Goal: Information Seeking & Learning: Learn about a topic

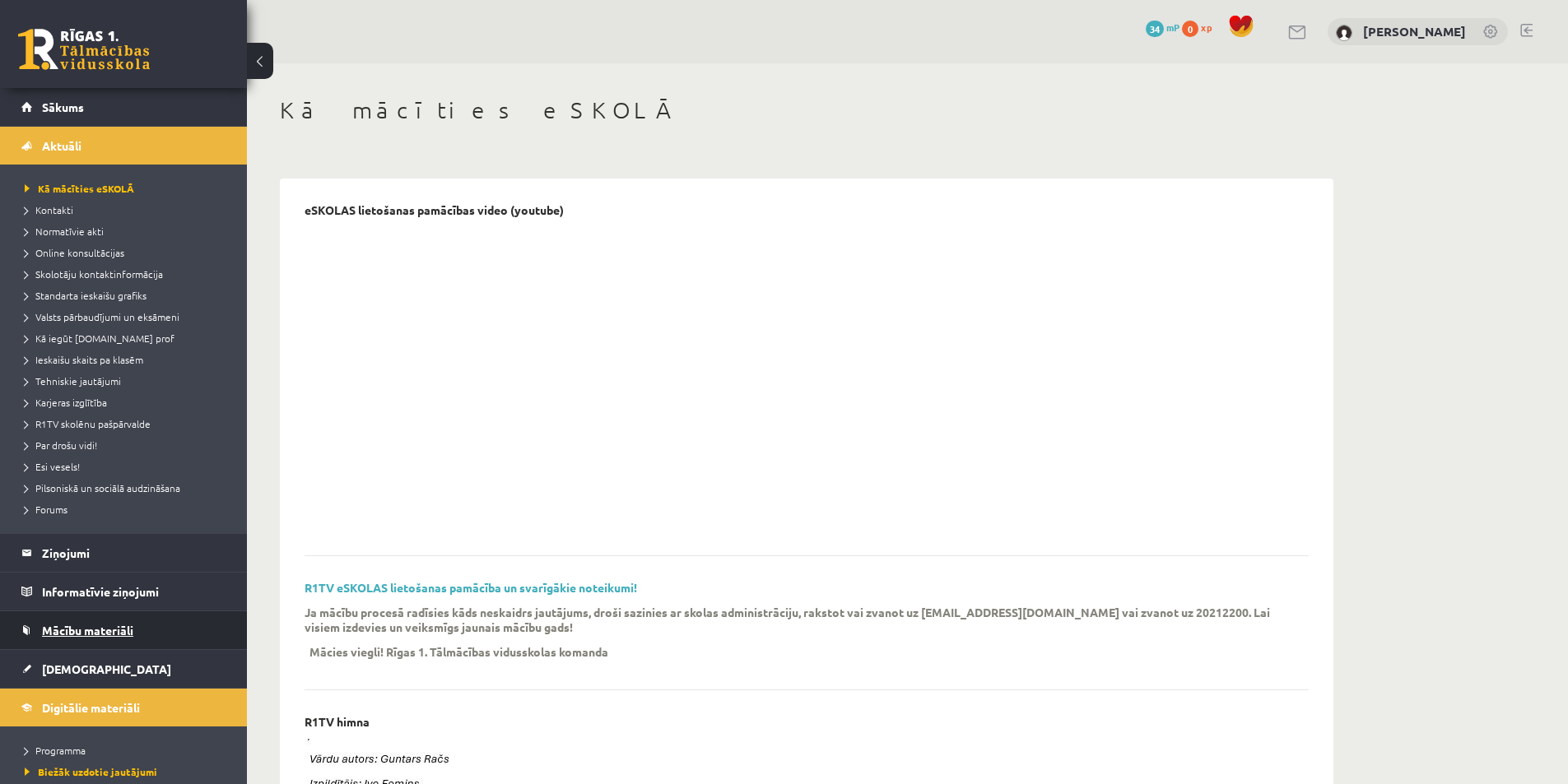
click at [143, 626] on link "Mācību materiāli" at bounding box center [123, 630] width 205 height 38
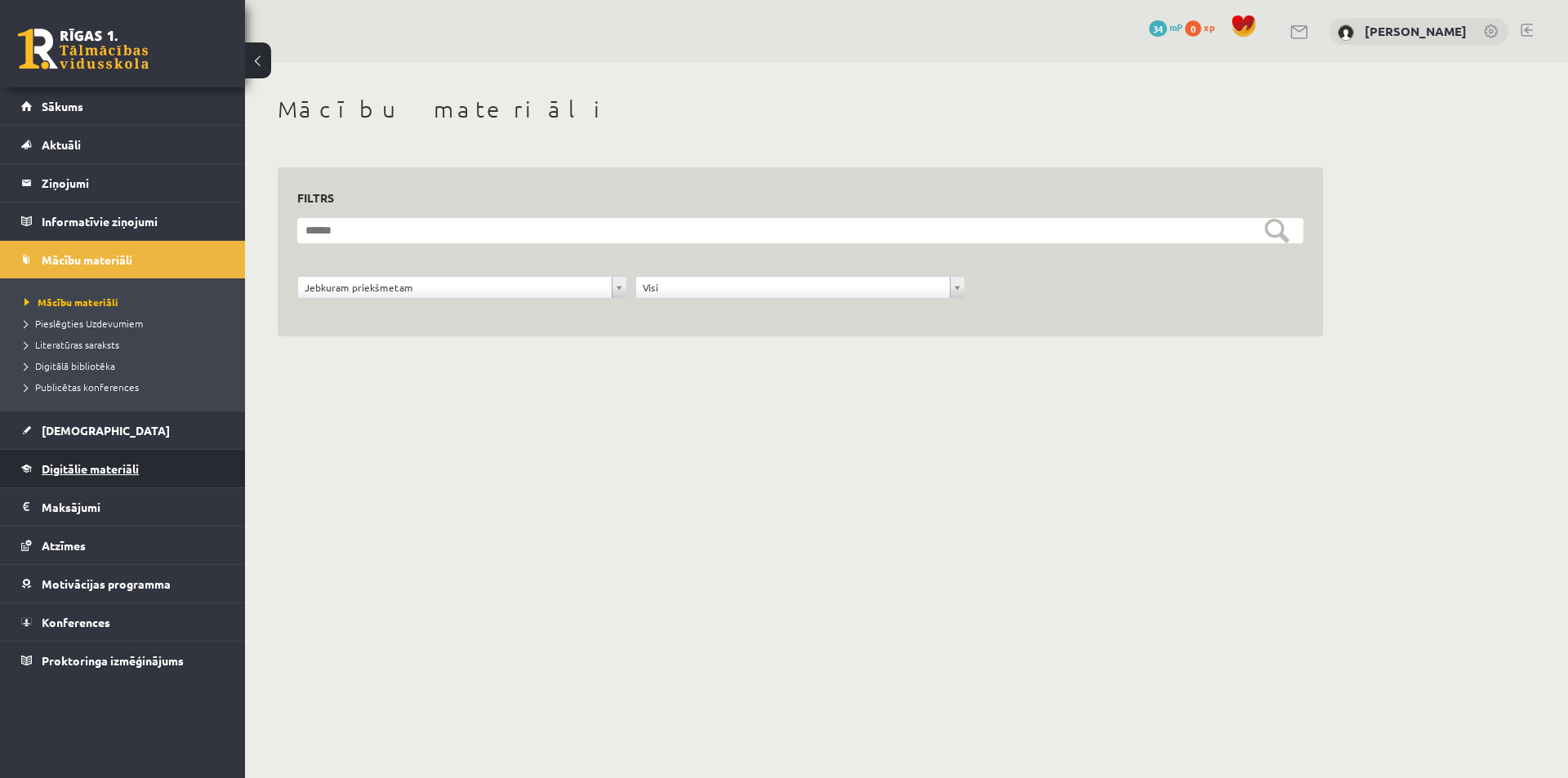
click at [172, 459] on link "Digitālie materiāli" at bounding box center [123, 468] width 204 height 38
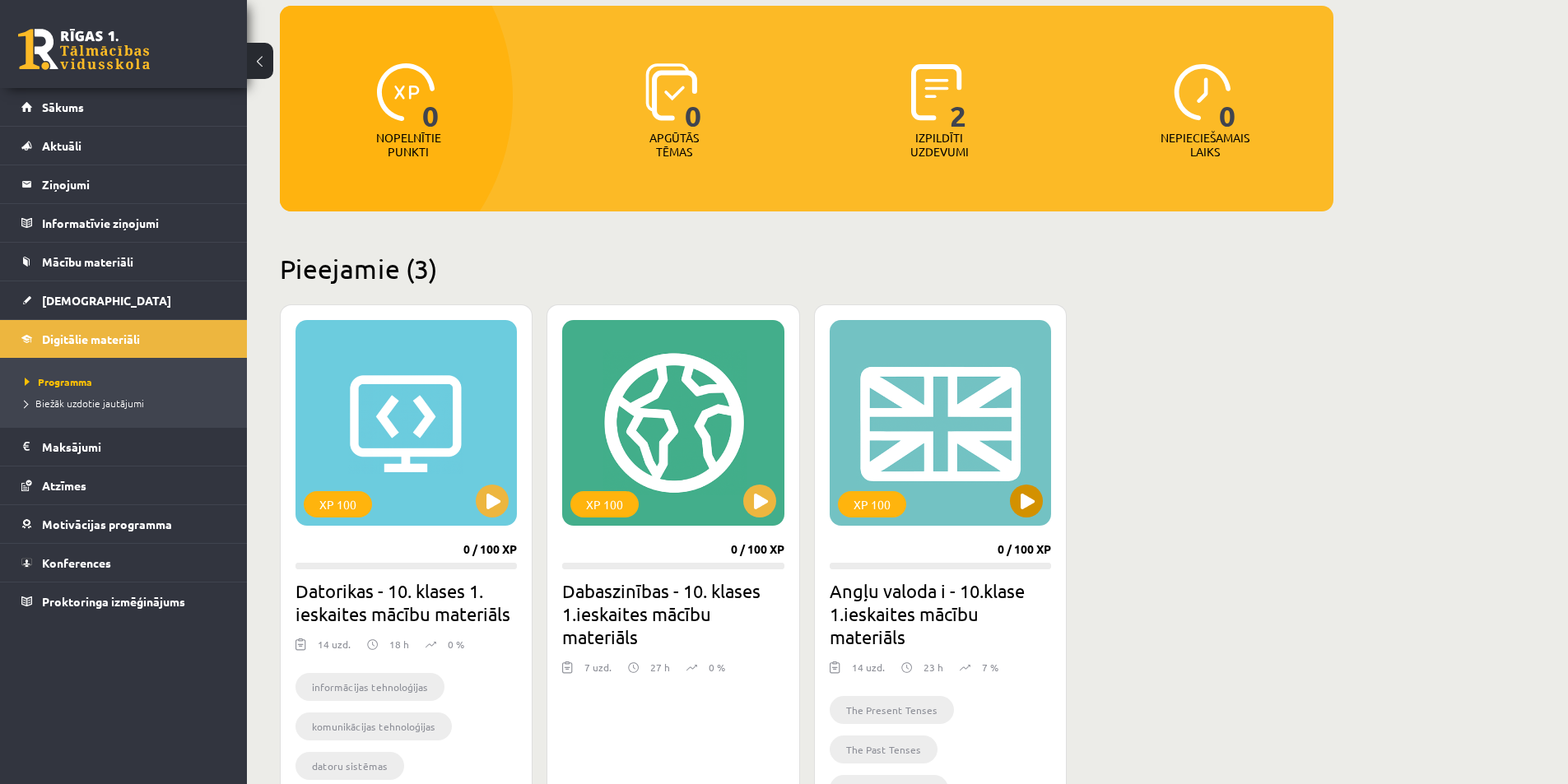
scroll to position [247, 0]
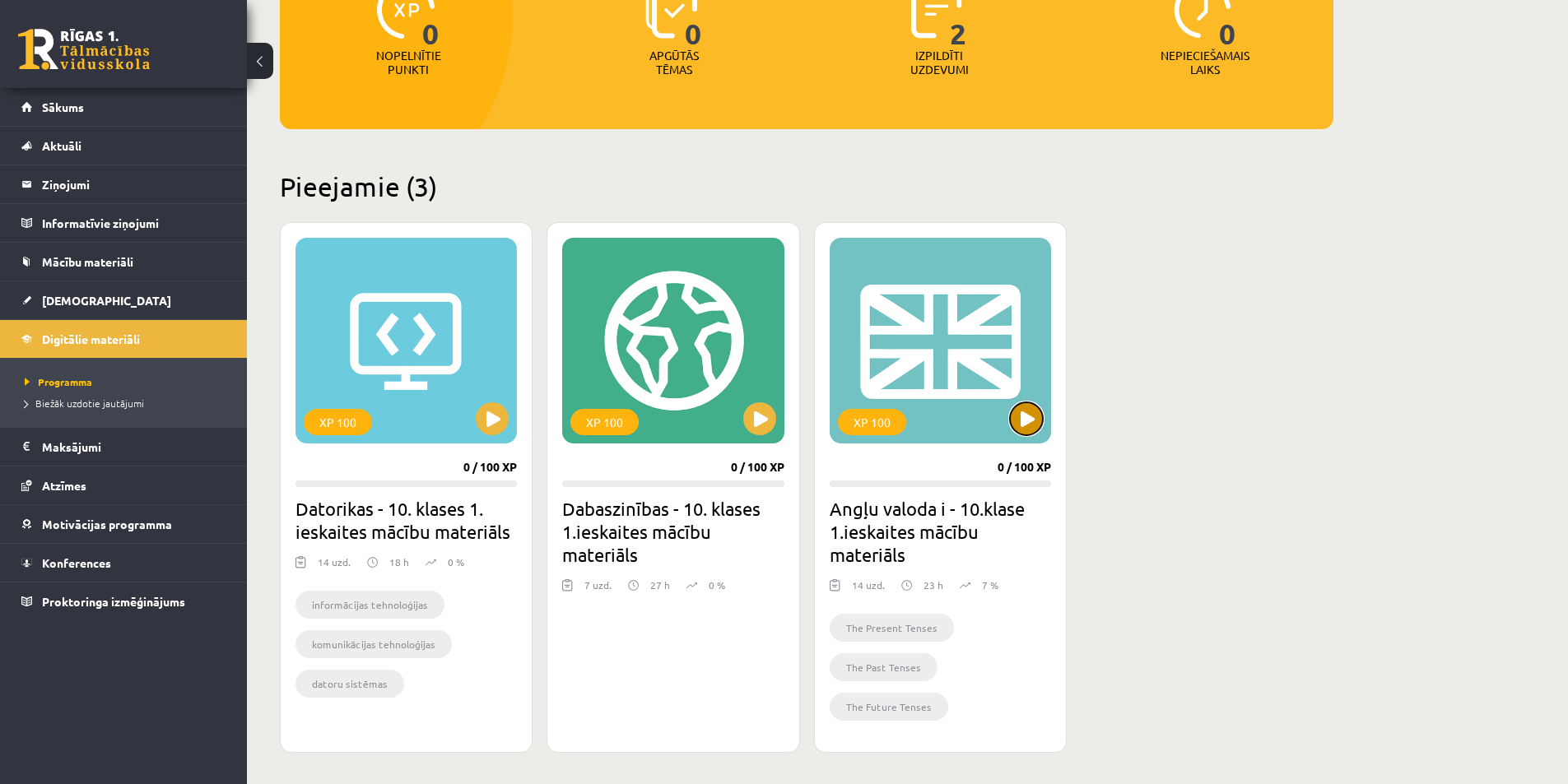
click at [1031, 415] on button at bounding box center [1026, 418] width 32 height 32
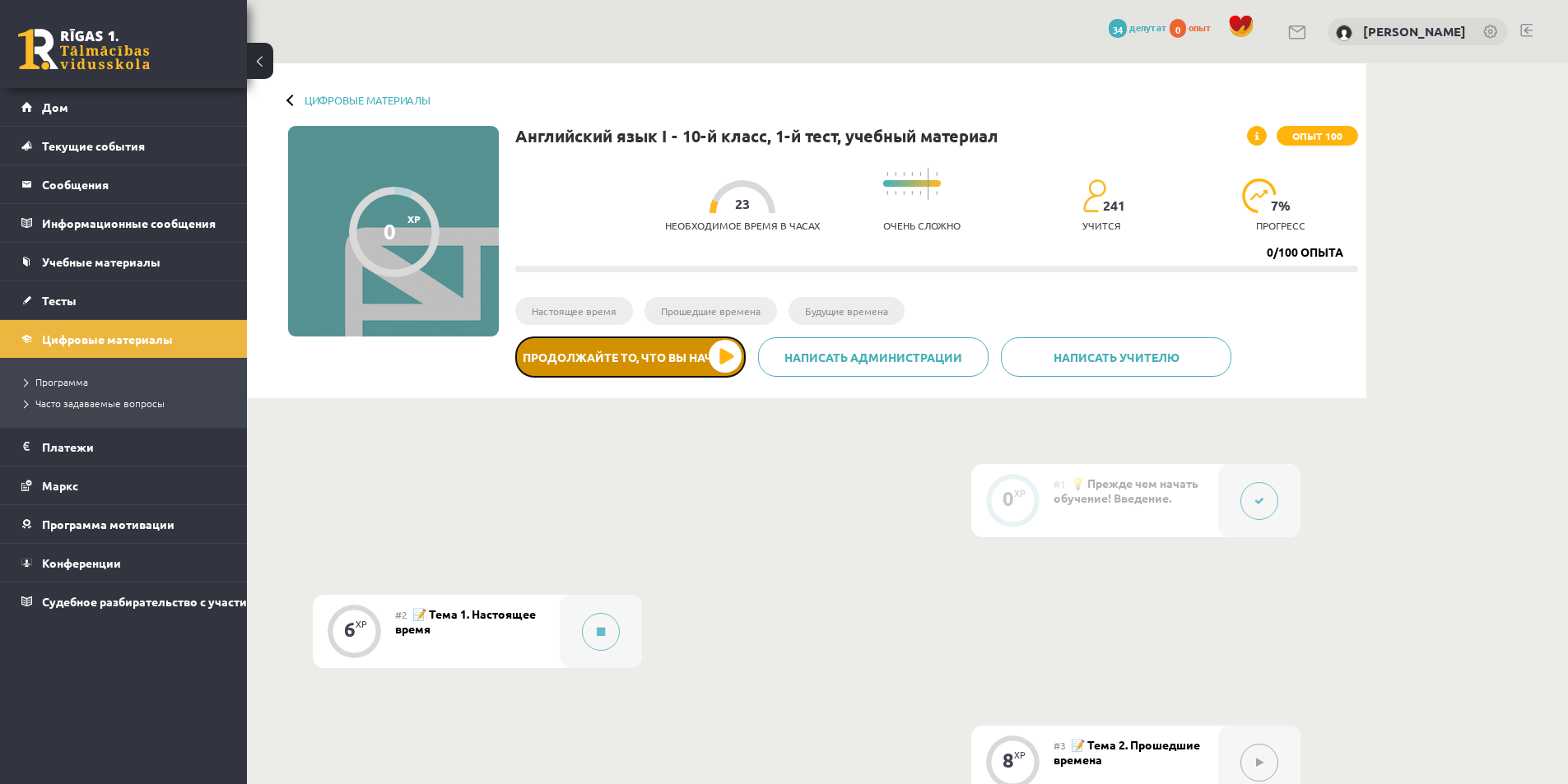
click at [728, 361] on button "Продолжайте то, что вы начали" at bounding box center [630, 357] width 230 height 41
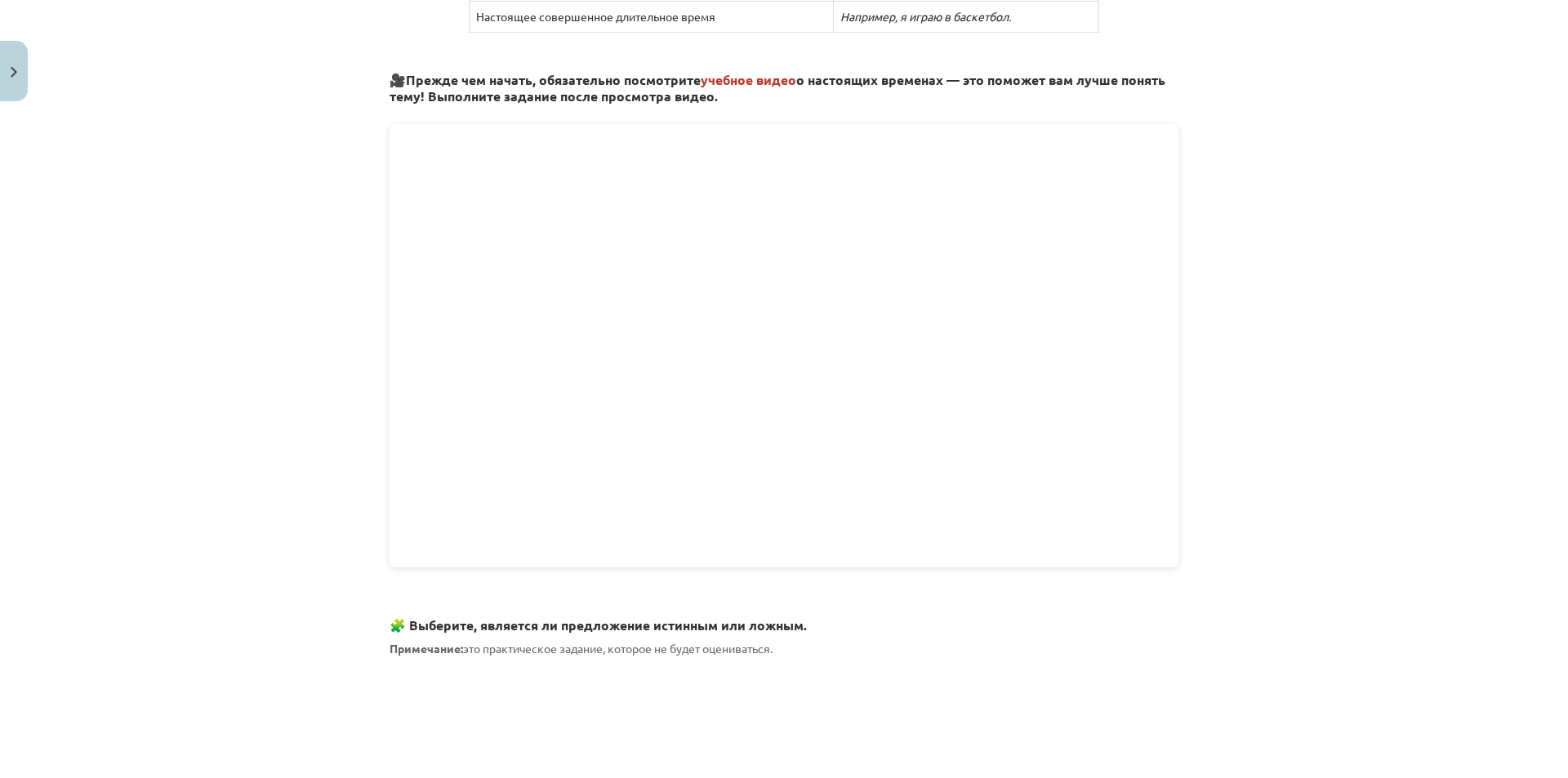
scroll to position [490, 0]
